Goal: Information Seeking & Learning: Learn about a topic

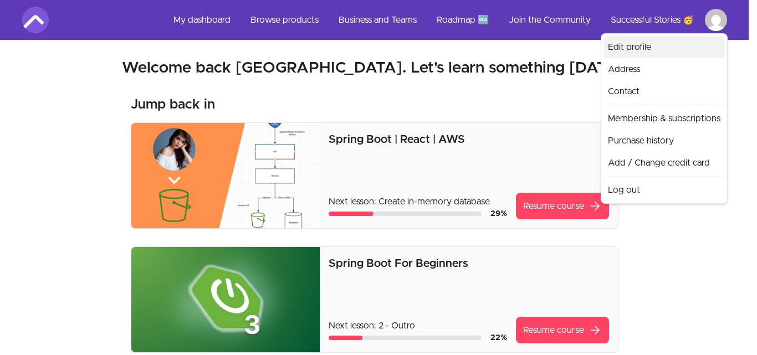
click at [629, 47] on link "Edit profile" at bounding box center [664, 47] width 121 height 22
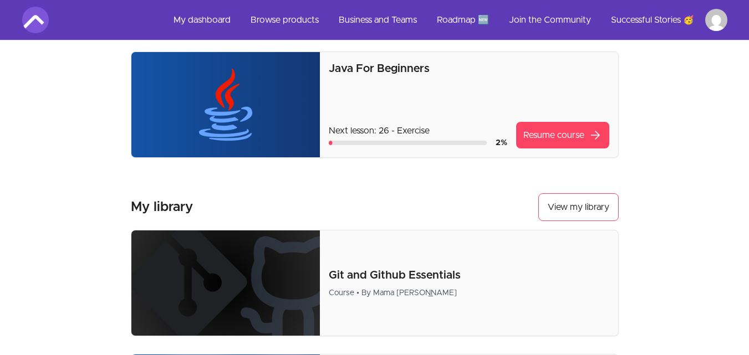
scroll to position [499, 0]
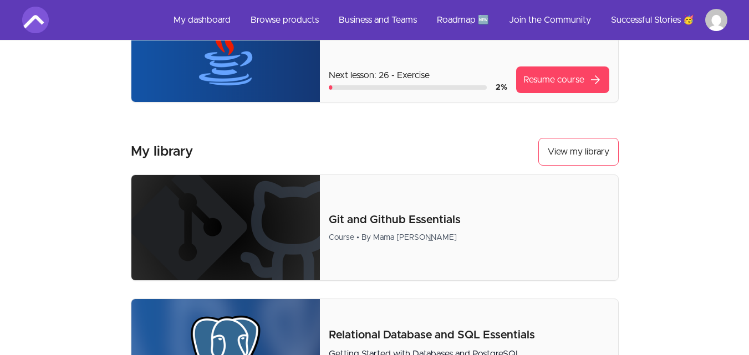
click at [236, 85] on img at bounding box center [225, 49] width 189 height 105
click at [577, 73] on link "Resume course arrow_forward" at bounding box center [562, 80] width 93 height 27
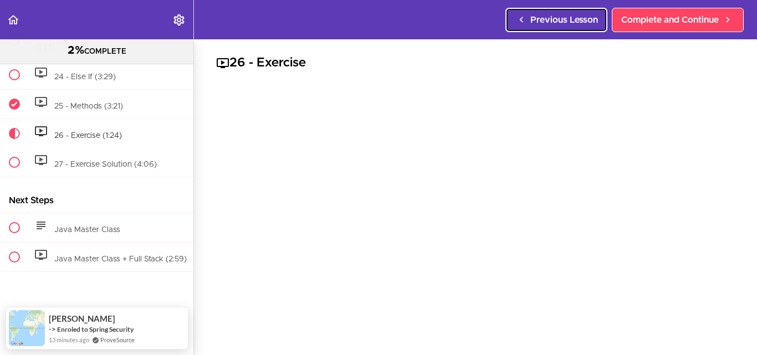
click at [538, 24] on span "Previous Lesson" at bounding box center [565, 19] width 68 height 13
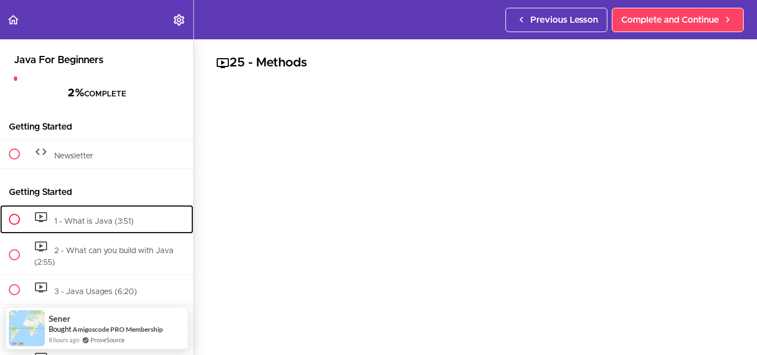
click at [99, 221] on span "1 - What is Java (3:51)" at bounding box center [93, 222] width 79 height 8
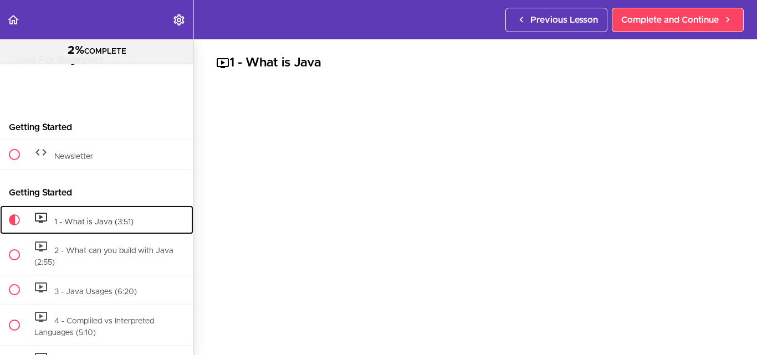
scroll to position [139, 0]
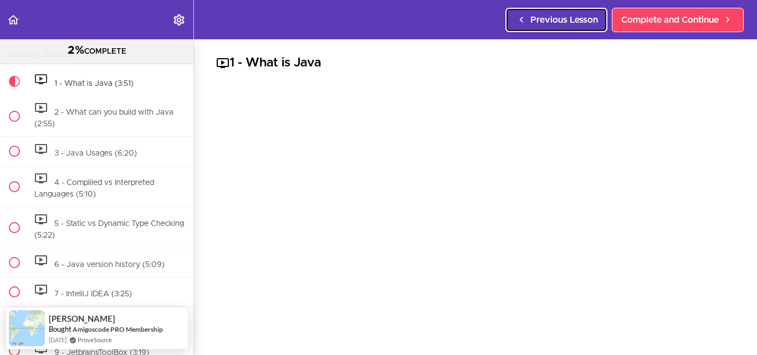
click at [562, 21] on span "Previous Lesson" at bounding box center [565, 19] width 68 height 13
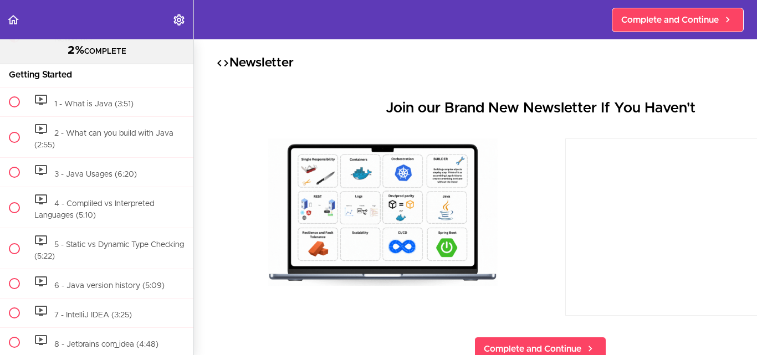
scroll to position [59, 0]
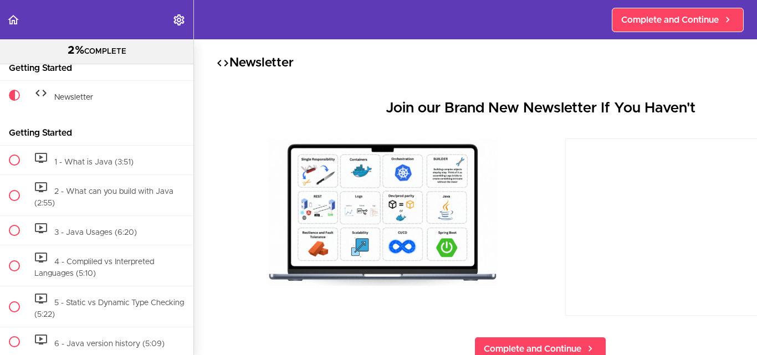
click at [562, 21] on header "Autoplay Autocomplete Previous Lesson Complete and Continue" at bounding box center [378, 19] width 757 height 39
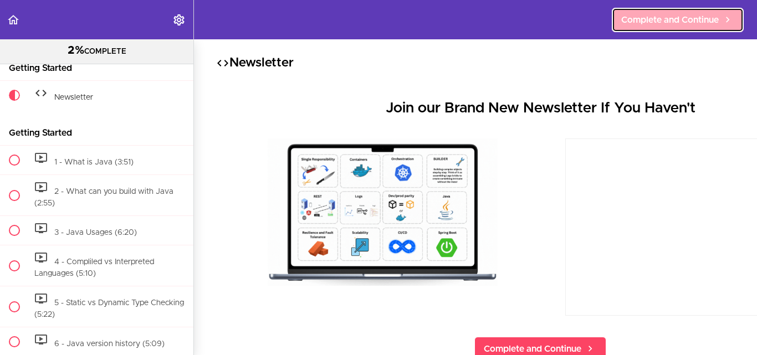
click at [653, 27] on link "Complete and Continue" at bounding box center [678, 20] width 132 height 24
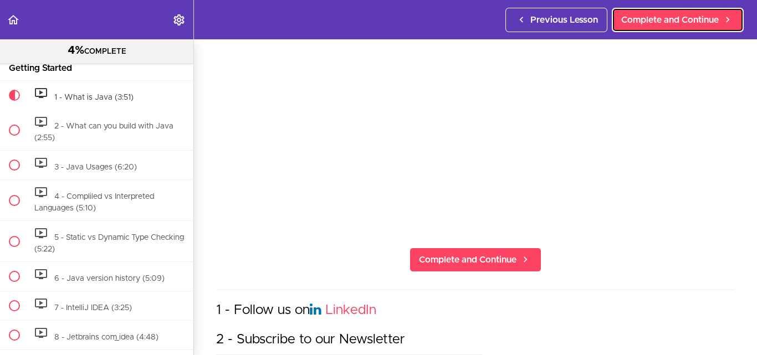
scroll to position [166, 0]
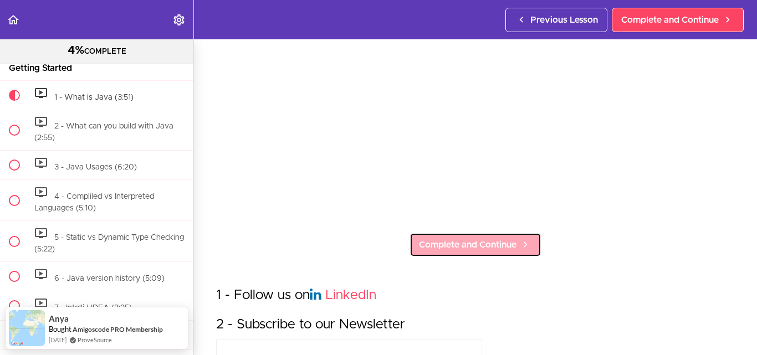
click at [518, 233] on link "Complete and Continue" at bounding box center [476, 245] width 132 height 24
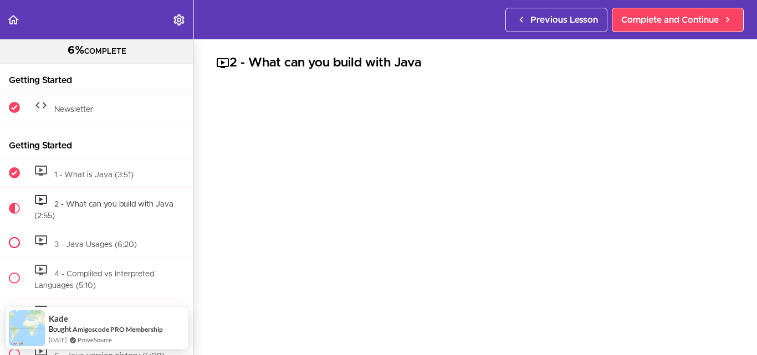
scroll to position [43, 0]
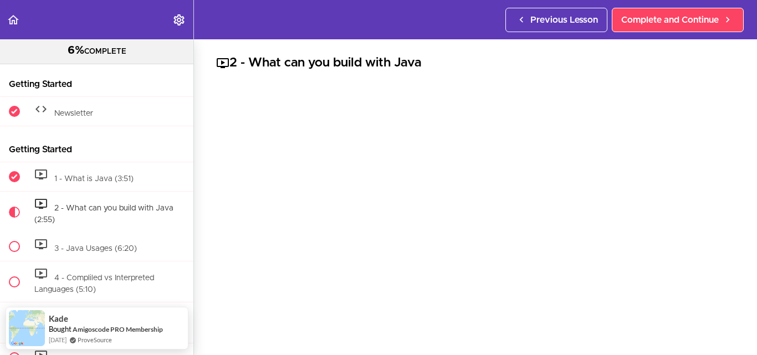
click at [226, 63] on icon at bounding box center [222, 63] width 13 height 13
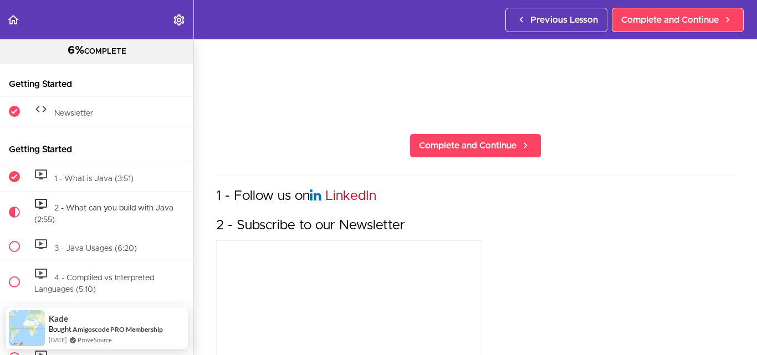
scroll to position [346, 0]
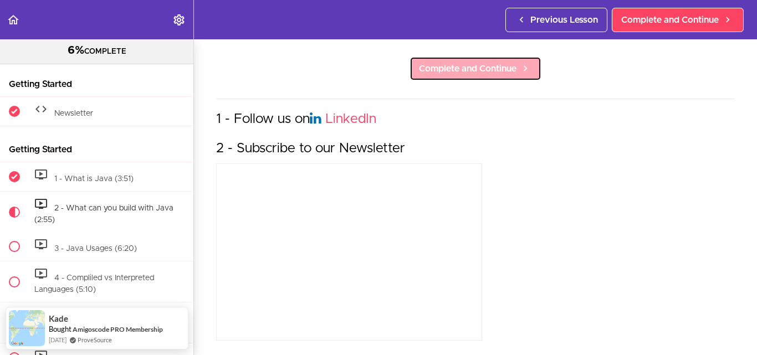
click at [455, 63] on span "Complete and Continue" at bounding box center [468, 68] width 98 height 13
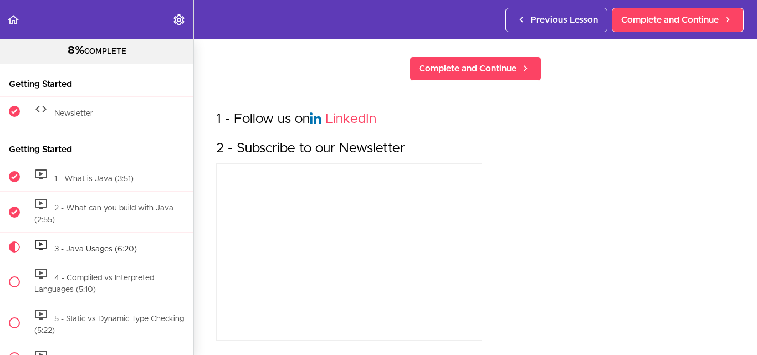
scroll to position [195, 0]
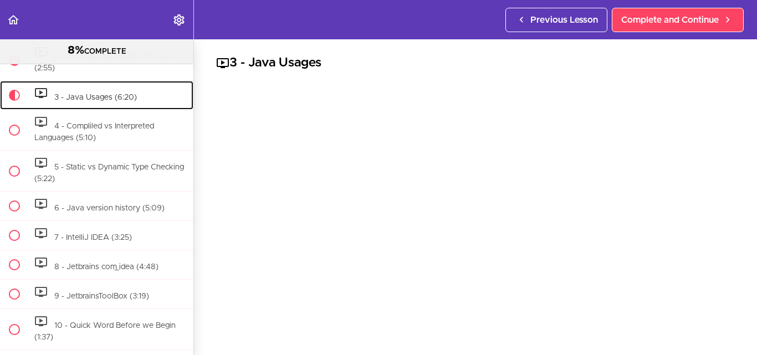
click at [100, 97] on span "3 - Java Usages (6:20)" at bounding box center [95, 98] width 83 height 8
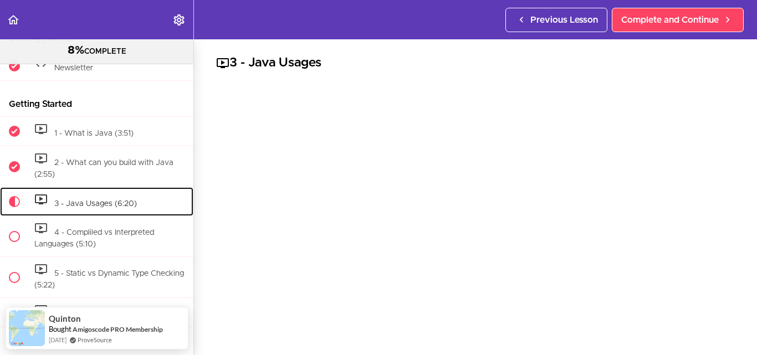
scroll to position [84, 0]
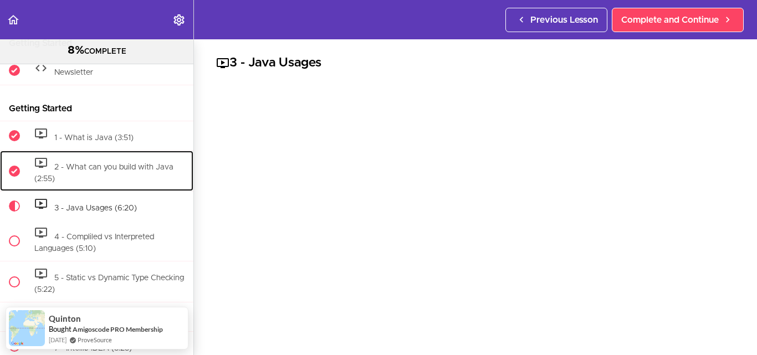
click at [99, 165] on span "2 - What can you build with Java (2:55)" at bounding box center [103, 174] width 139 height 20
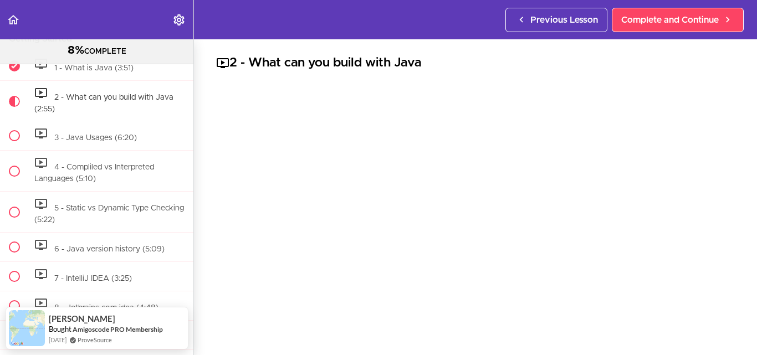
click at [348, 190] on div at bounding box center [475, 235] width 519 height 292
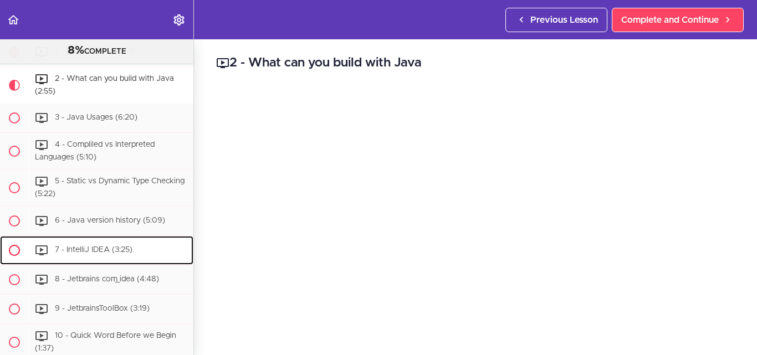
click at [88, 252] on span "7 - IntelliJ IDEA (3:25)" at bounding box center [94, 250] width 78 height 8
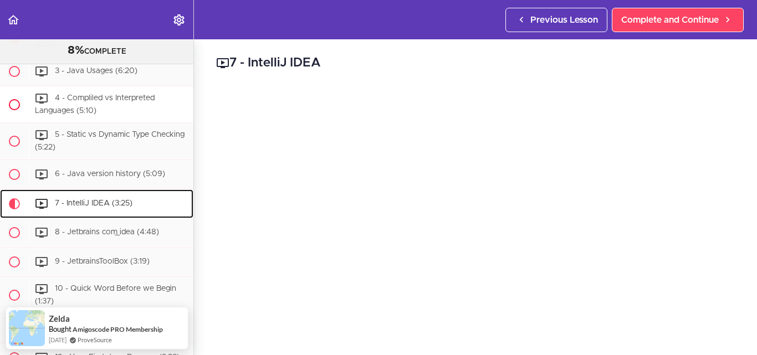
scroll to position [213, 0]
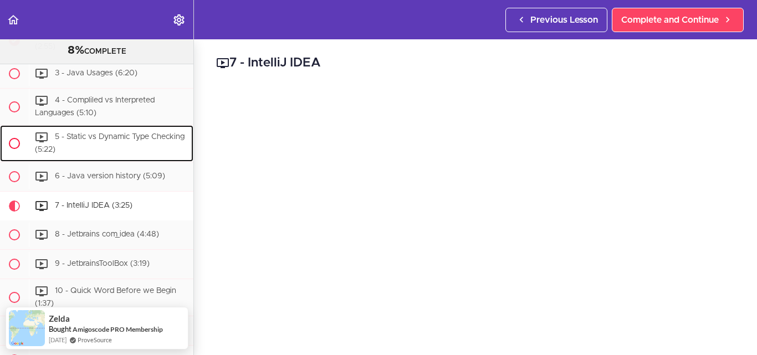
click at [84, 144] on div "5 - Static vs Dynamic Type Checking (5:22)" at bounding box center [111, 143] width 165 height 37
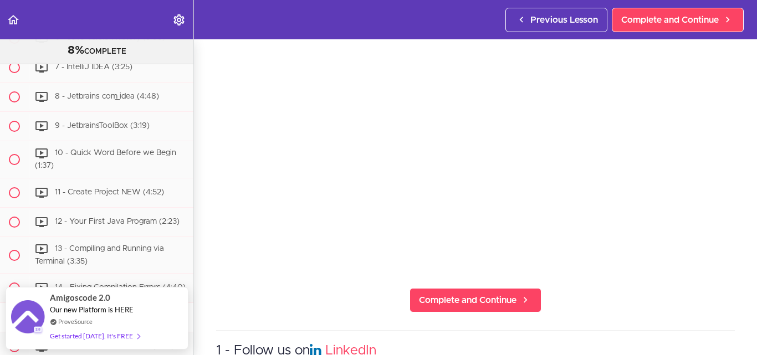
scroll to position [424, 0]
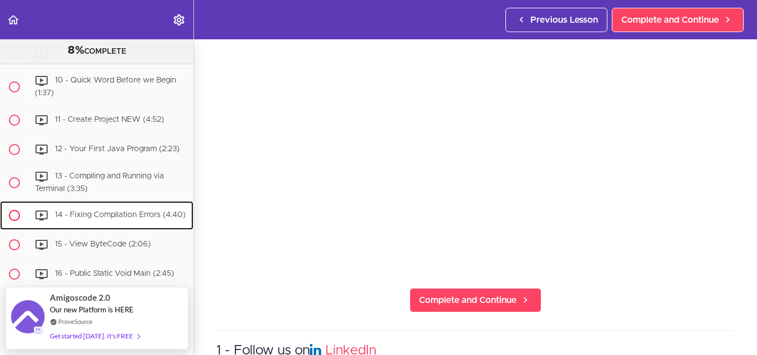
click at [115, 212] on span "14 - Fixing Compilation Errors (4:40)" at bounding box center [120, 216] width 131 height 8
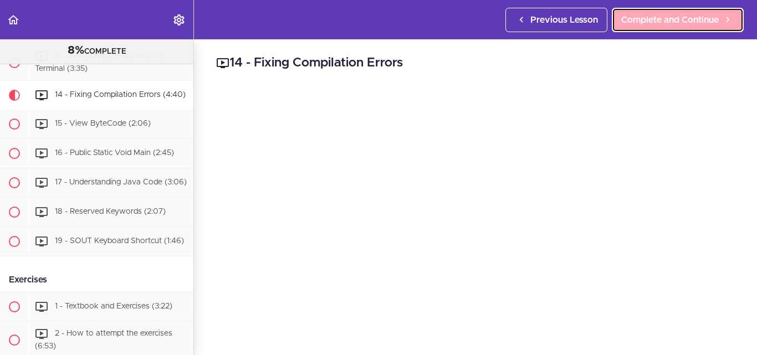
click at [687, 19] on span "Complete and Continue" at bounding box center [670, 19] width 98 height 13
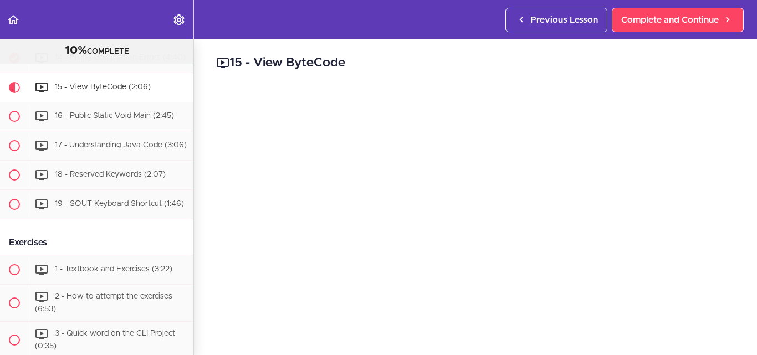
scroll to position [111, 0]
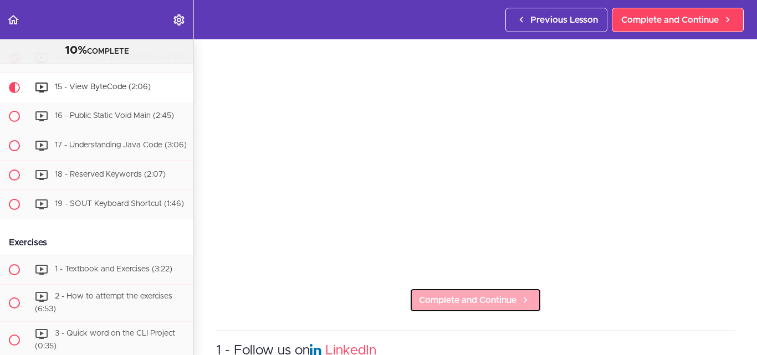
click at [492, 294] on span "Complete and Continue" at bounding box center [468, 300] width 98 height 13
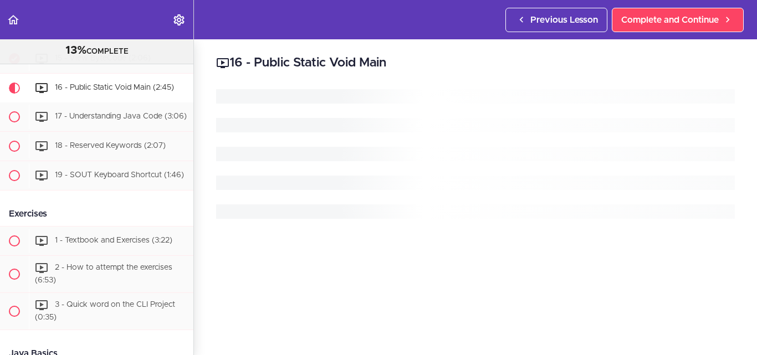
scroll to position [611, 0]
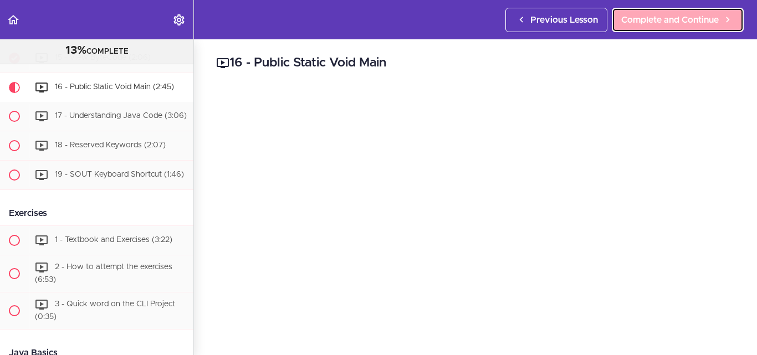
click at [661, 21] on span "Complete and Continue" at bounding box center [670, 19] width 98 height 13
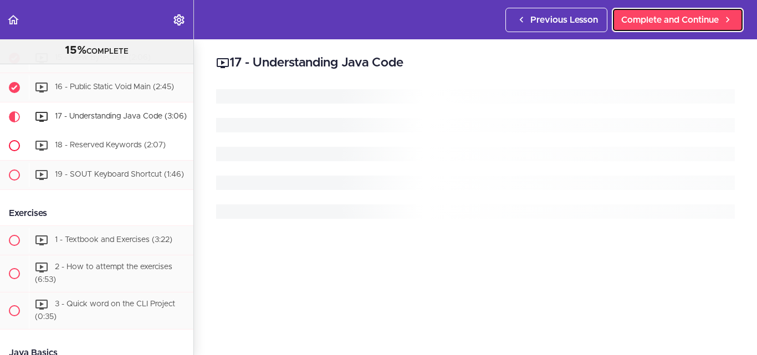
scroll to position [640, 0]
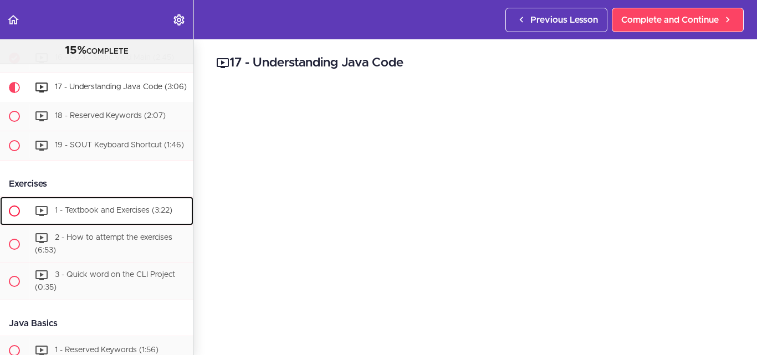
click at [135, 215] on span "1 - Textbook and Exercises (3:22)" at bounding box center [114, 211] width 118 height 8
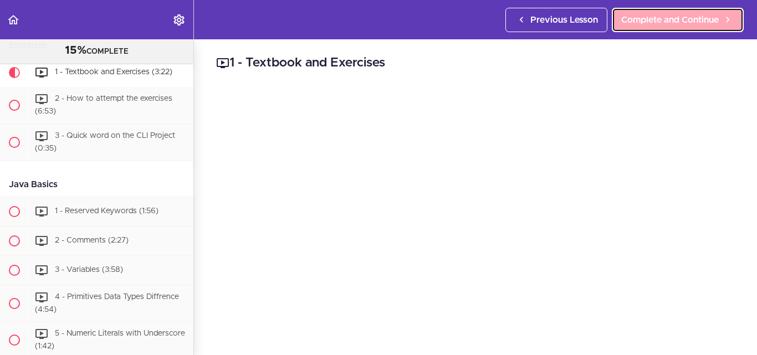
click at [648, 16] on span "Complete and Continue" at bounding box center [670, 19] width 98 height 13
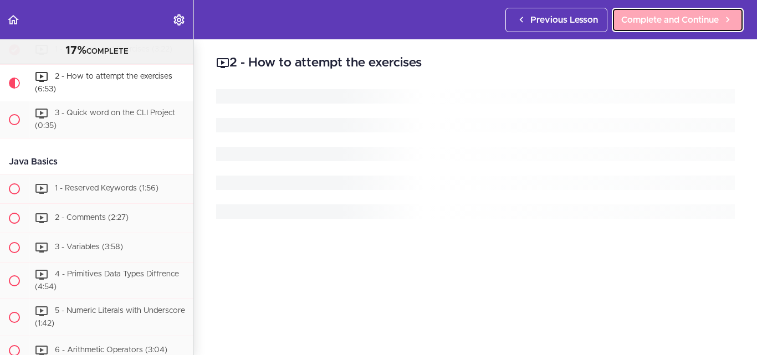
scroll to position [809, 0]
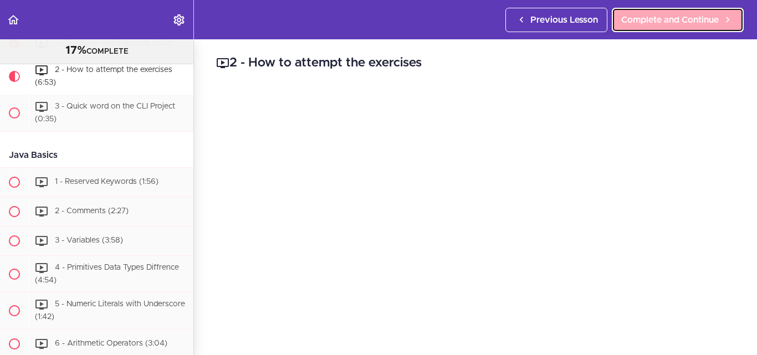
click at [664, 26] on span "Complete and Continue" at bounding box center [670, 19] width 98 height 13
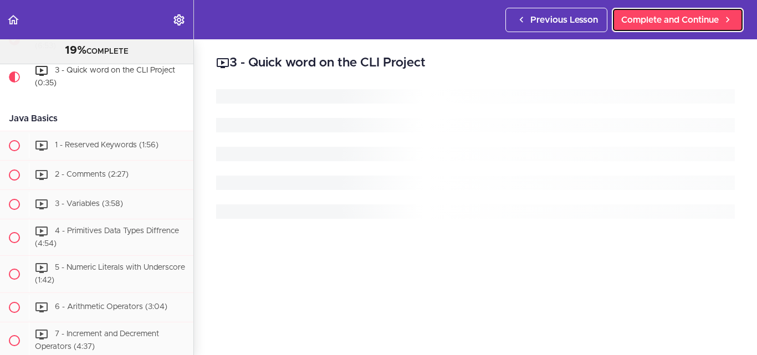
scroll to position [846, 0]
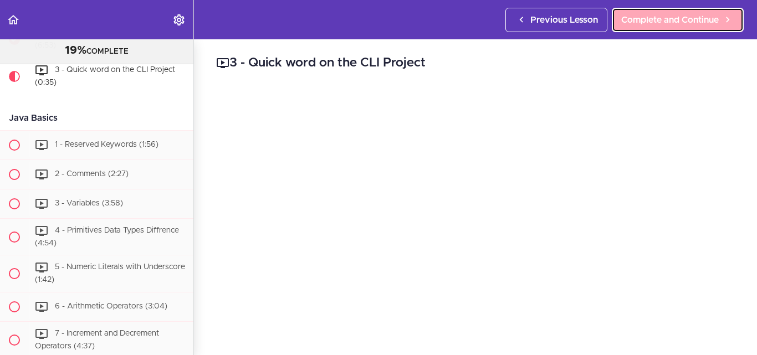
click at [672, 21] on span "Complete and Continue" at bounding box center [670, 19] width 98 height 13
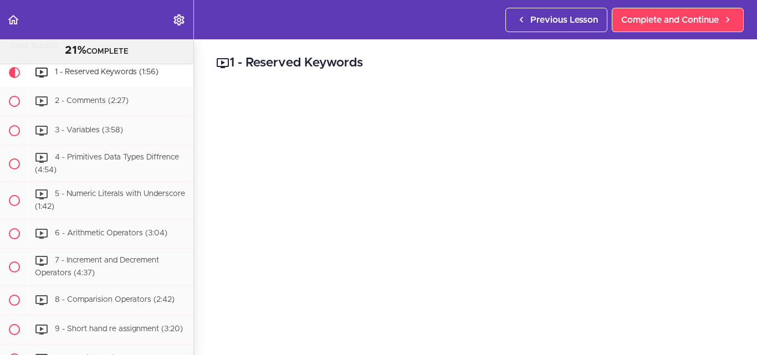
click at [659, 32] on div "Previous Lesson Complete and Continue" at bounding box center [627, 19] width 243 height 39
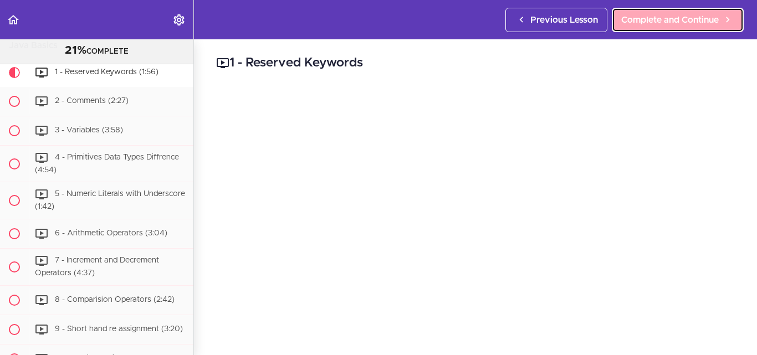
click at [658, 24] on span "Complete and Continue" at bounding box center [670, 19] width 98 height 13
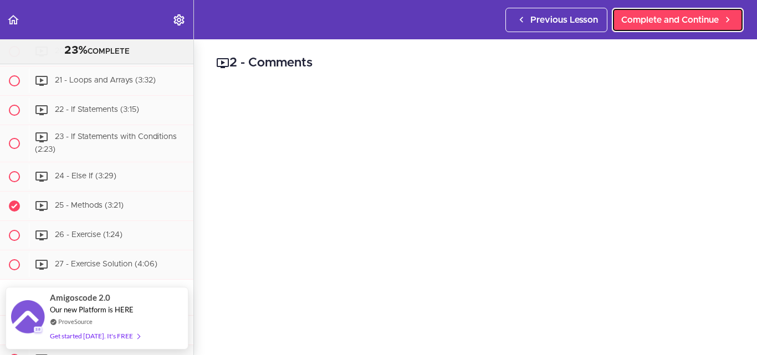
scroll to position [1400, 0]
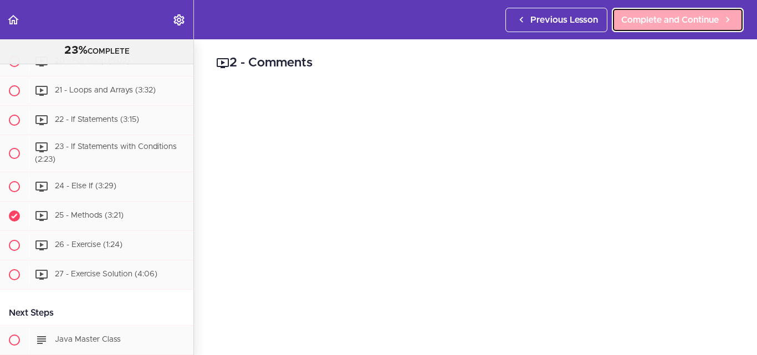
click at [649, 18] on span "Complete and Continue" at bounding box center [670, 19] width 98 height 13
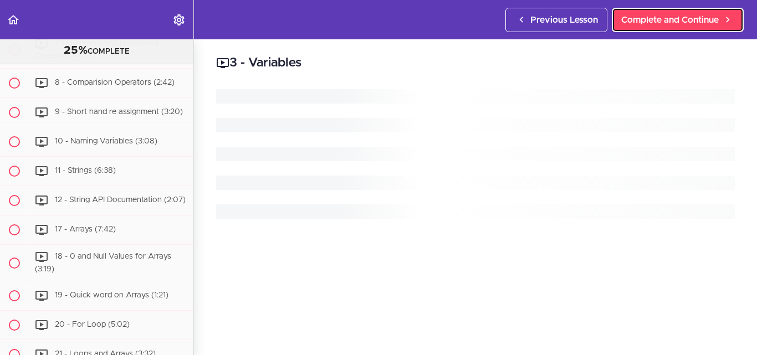
scroll to position [978, 0]
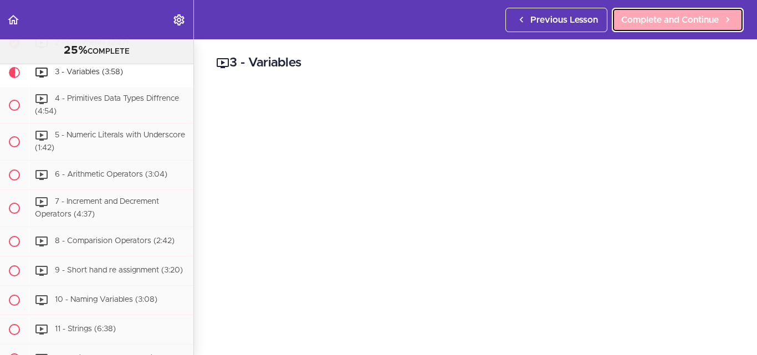
click at [662, 22] on span "Complete and Continue" at bounding box center [670, 19] width 98 height 13
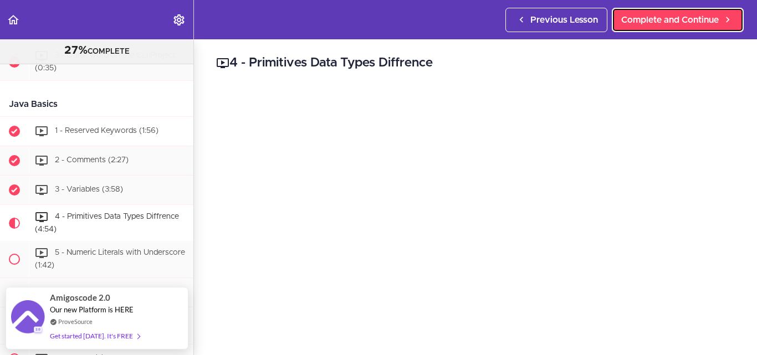
scroll to position [952, 0]
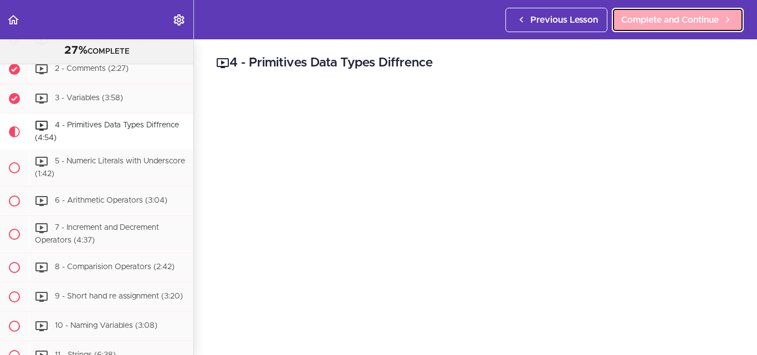
click at [682, 18] on span "Complete and Continue" at bounding box center [670, 19] width 98 height 13
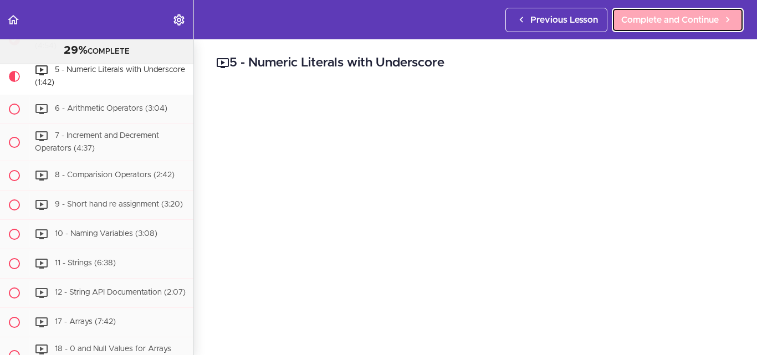
click at [656, 16] on span "Complete and Continue" at bounding box center [670, 19] width 98 height 13
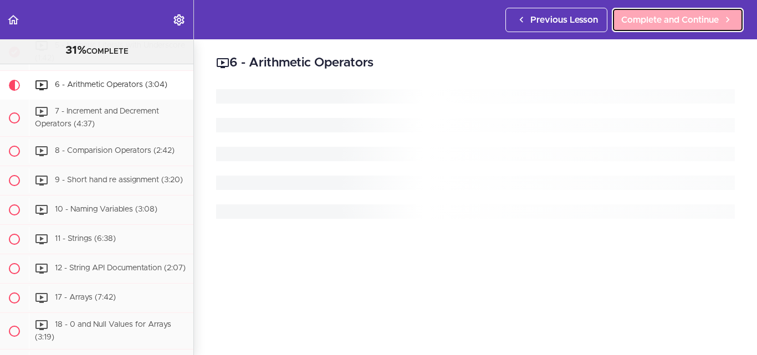
scroll to position [1081, 0]
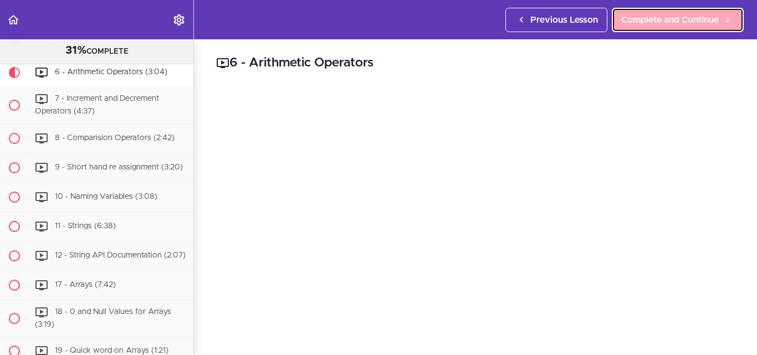
click at [668, 18] on span "Complete and Continue" at bounding box center [670, 19] width 98 height 13
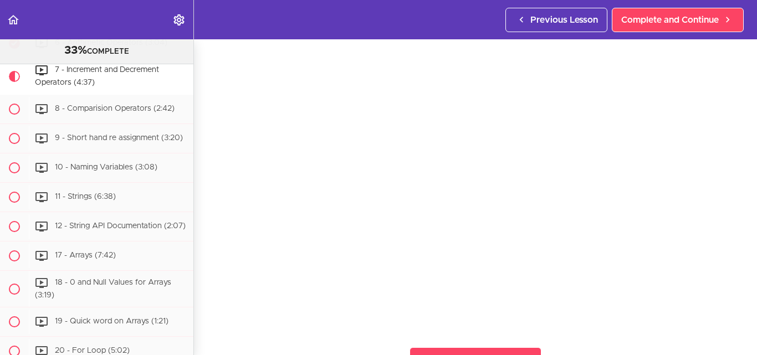
scroll to position [111, 0]
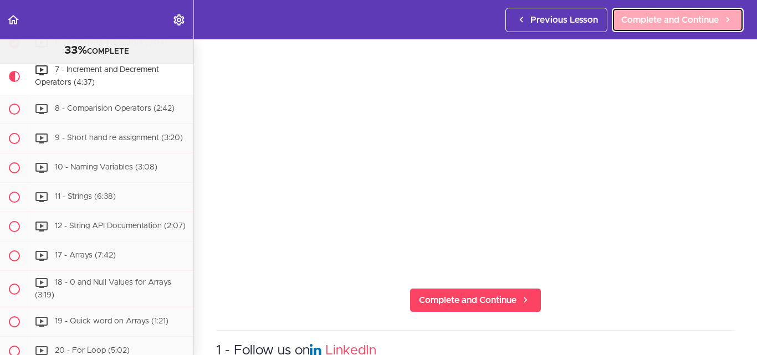
click at [633, 20] on span "Complete and Continue" at bounding box center [670, 19] width 98 height 13
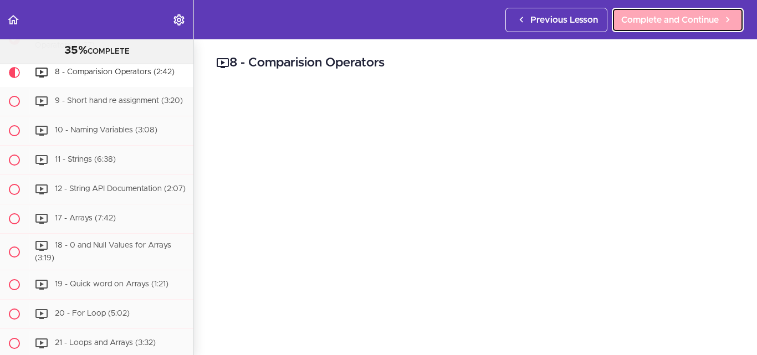
click at [671, 22] on span "Complete and Continue" at bounding box center [670, 19] width 98 height 13
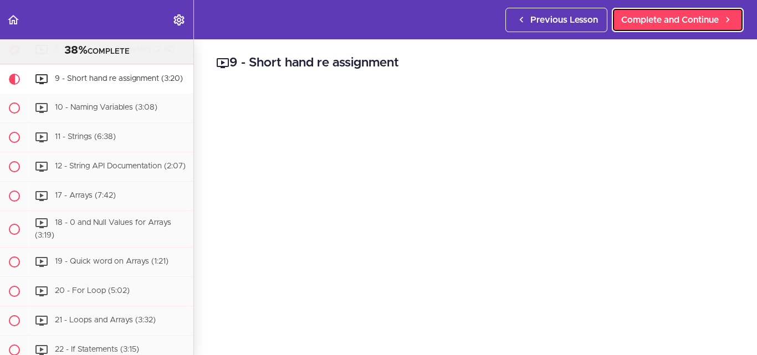
scroll to position [1177, 0]
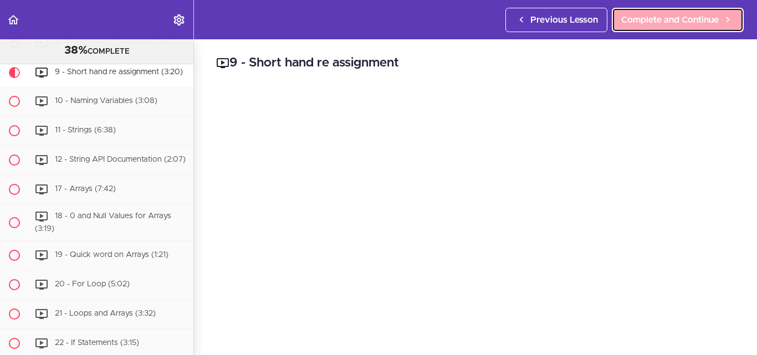
click at [679, 23] on span "Complete and Continue" at bounding box center [670, 19] width 98 height 13
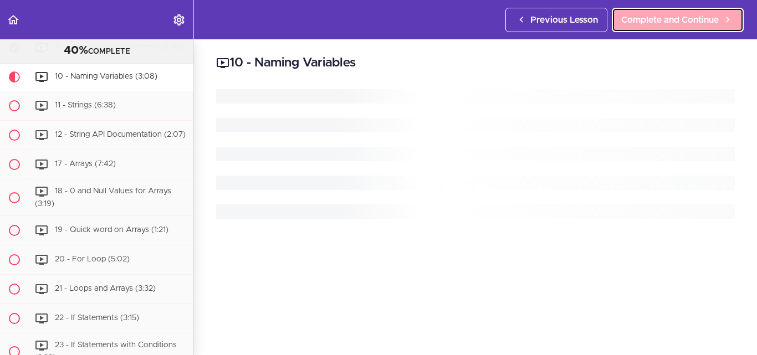
scroll to position [1213, 0]
